Goal: Task Accomplishment & Management: Use online tool/utility

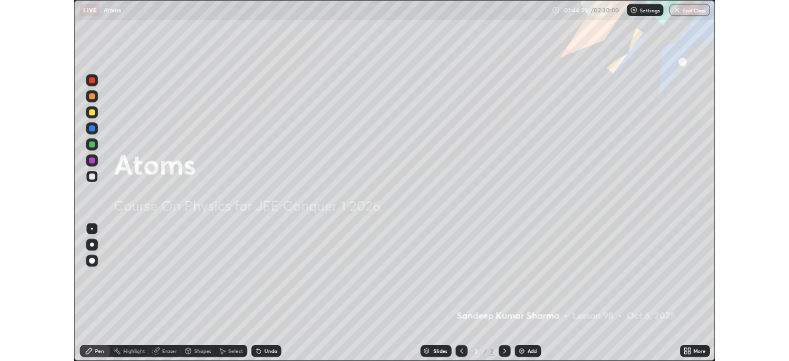
scroll to position [444, 789]
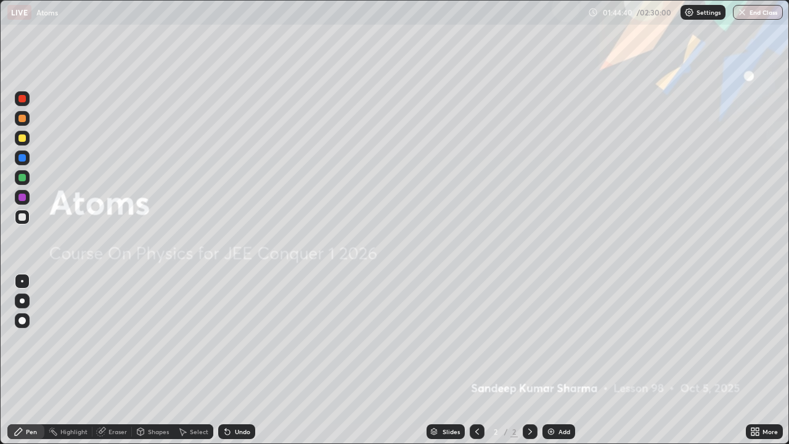
click at [757, 433] on icon at bounding box center [757, 433] width 3 height 3
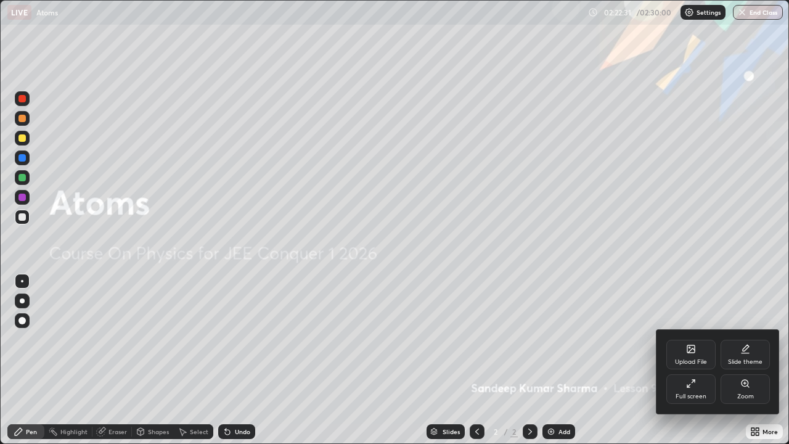
click at [623, 12] on div at bounding box center [394, 222] width 789 height 444
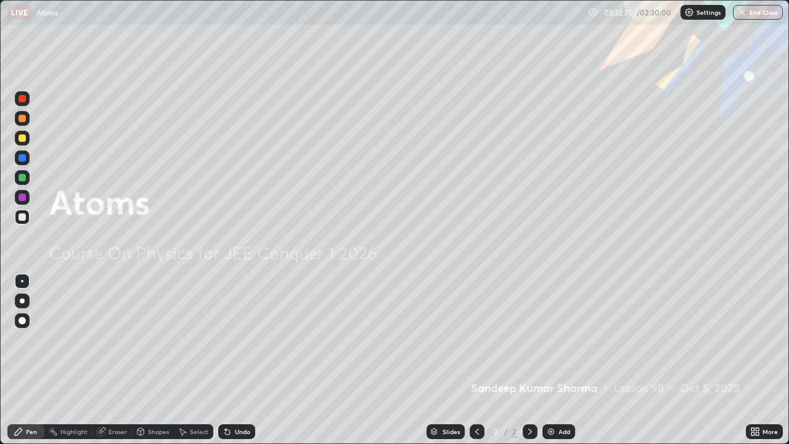
click at [627, 12] on div "Upload File Slide theme Full screen Zoom" at bounding box center [394, 222] width 789 height 444
click at [636, 12] on div "02:29:31" at bounding box center [619, 12] width 35 height 7
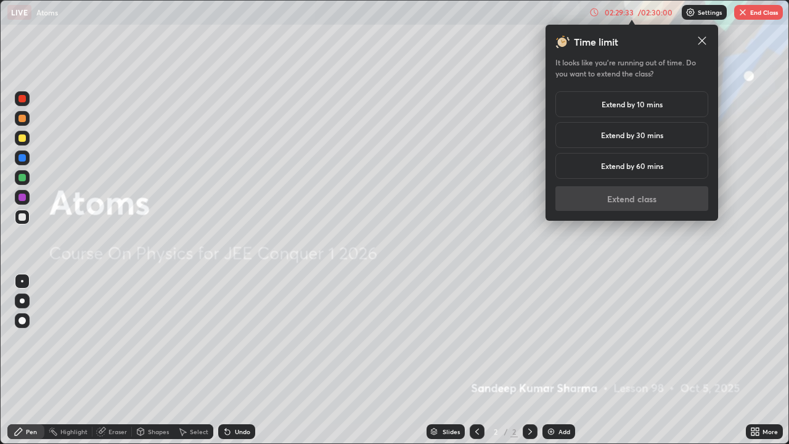
click at [633, 104] on h5 "Extend by 10 mins" at bounding box center [632, 104] width 61 height 11
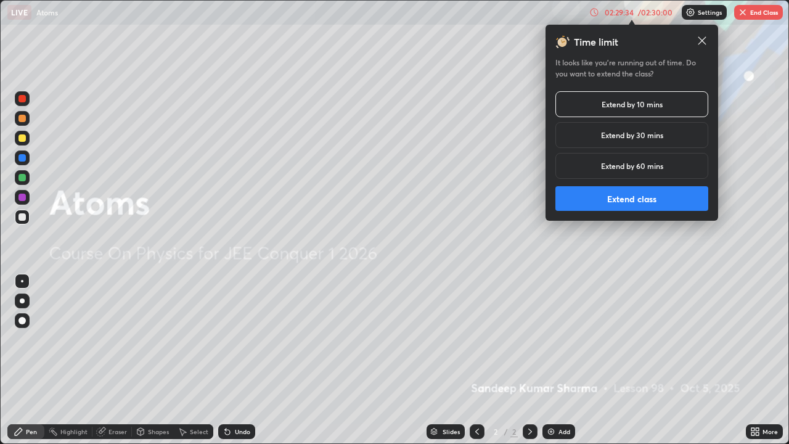
click at [642, 193] on button "Extend class" at bounding box center [632, 198] width 153 height 25
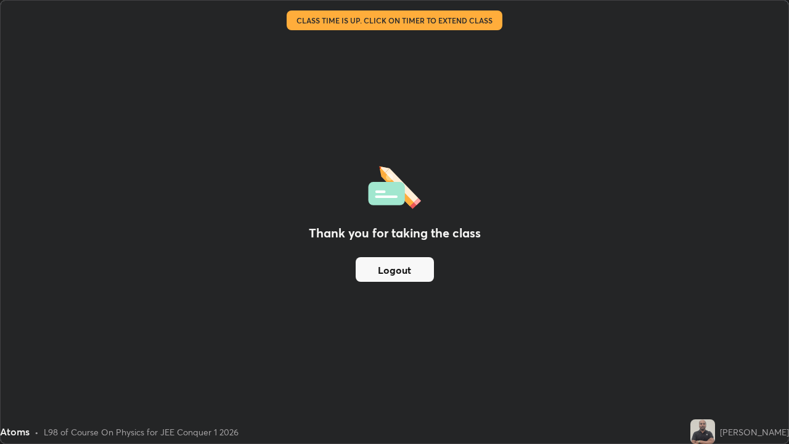
click at [343, 170] on div "Thank you for taking the class Logout" at bounding box center [395, 222] width 788 height 443
click at [398, 22] on div "Atoms" at bounding box center [338, 12] width 662 height 25
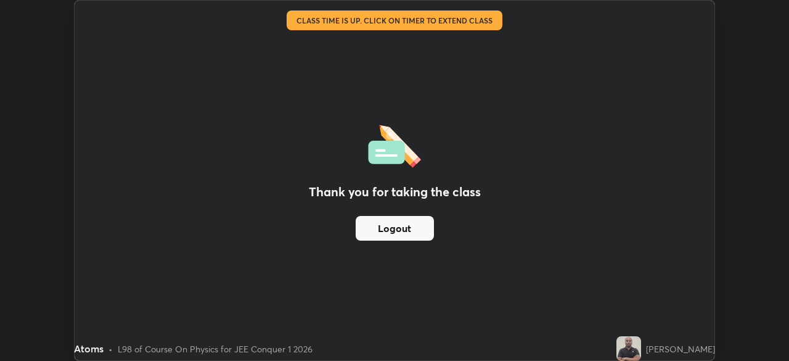
scroll to position [61295, 60866]
click at [432, 128] on div "Thank you for taking the class Logout" at bounding box center [395, 180] width 640 height 359
